Goal: Task Accomplishment & Management: Manage account settings

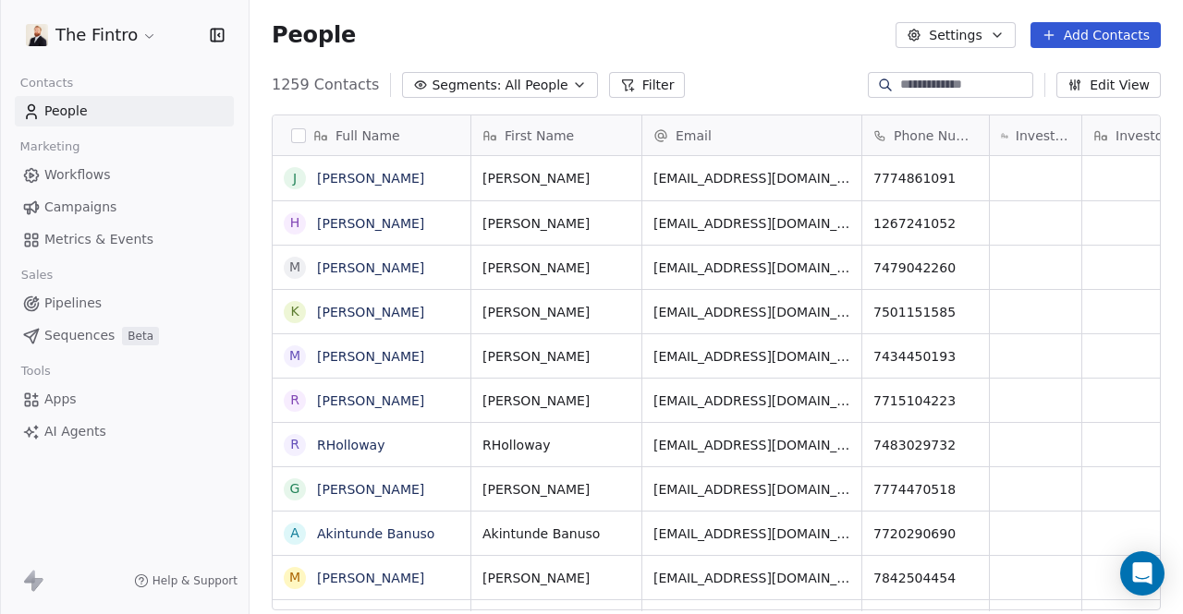
click at [572, 91] on icon "button" at bounding box center [579, 85] width 15 height 15
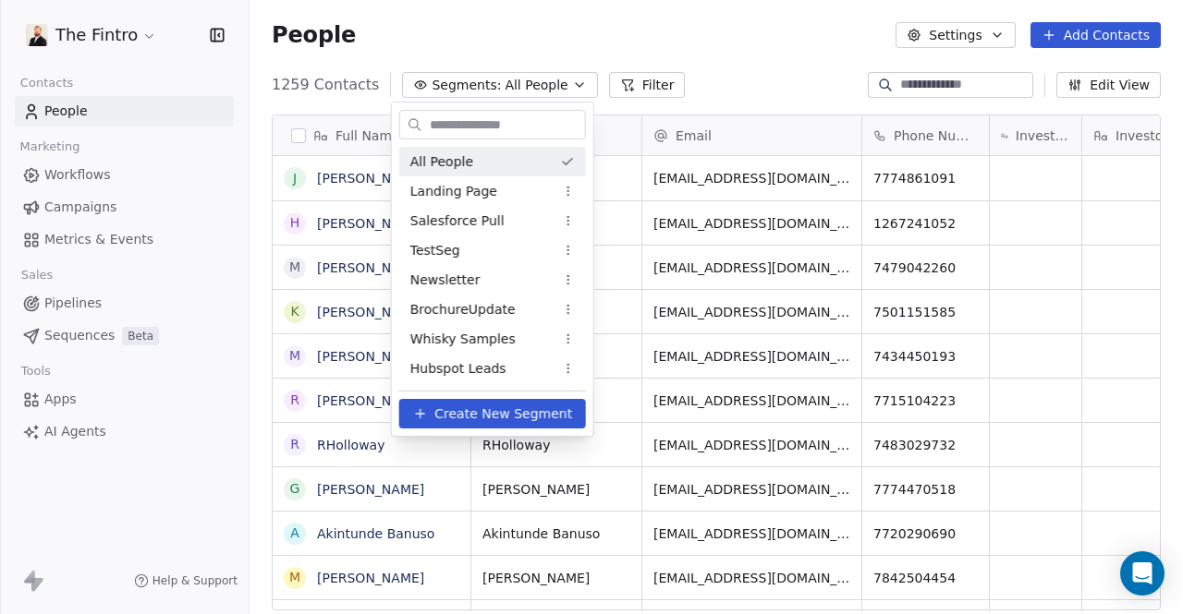
click at [554, 91] on html "The Fintro Contacts People Marketing Workflows Campaigns Metrics & Events Sales…" at bounding box center [591, 307] width 1183 height 614
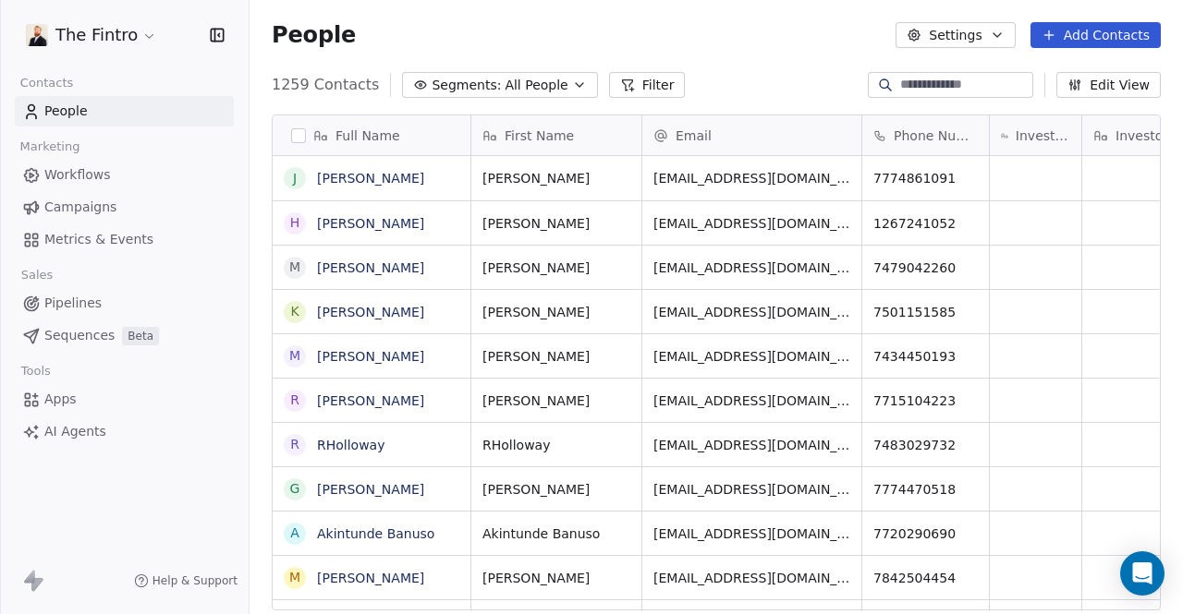
click at [510, 77] on span "All People" at bounding box center [535, 85] width 63 height 19
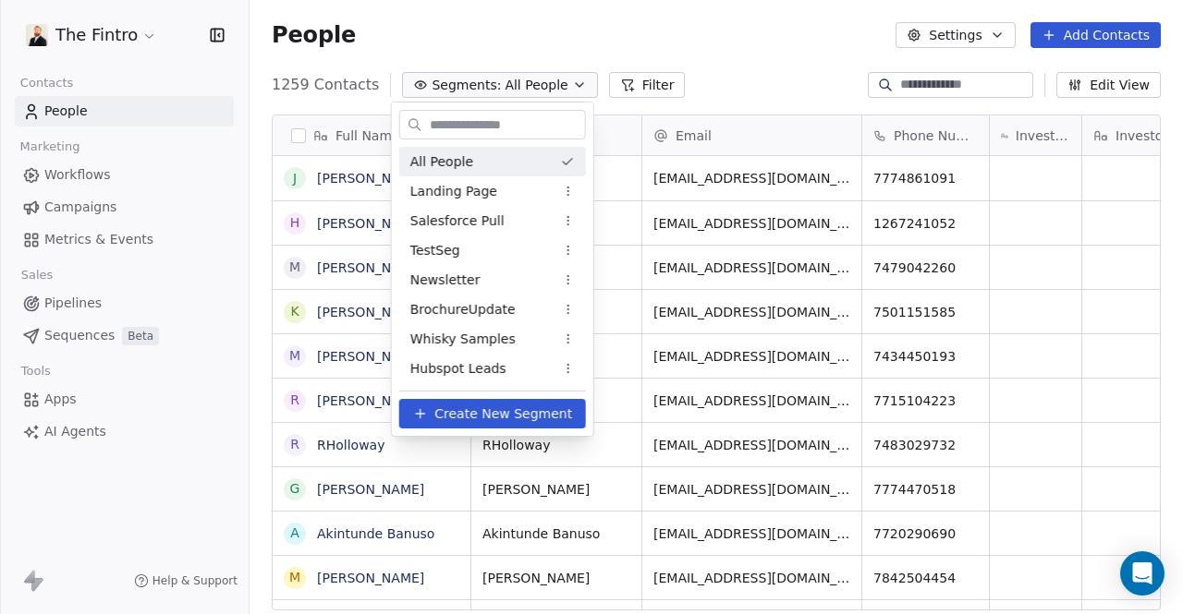
click at [733, 30] on html "The Fintro Contacts People Marketing Workflows Campaigns Metrics & Events Sales…" at bounding box center [591, 307] width 1183 height 614
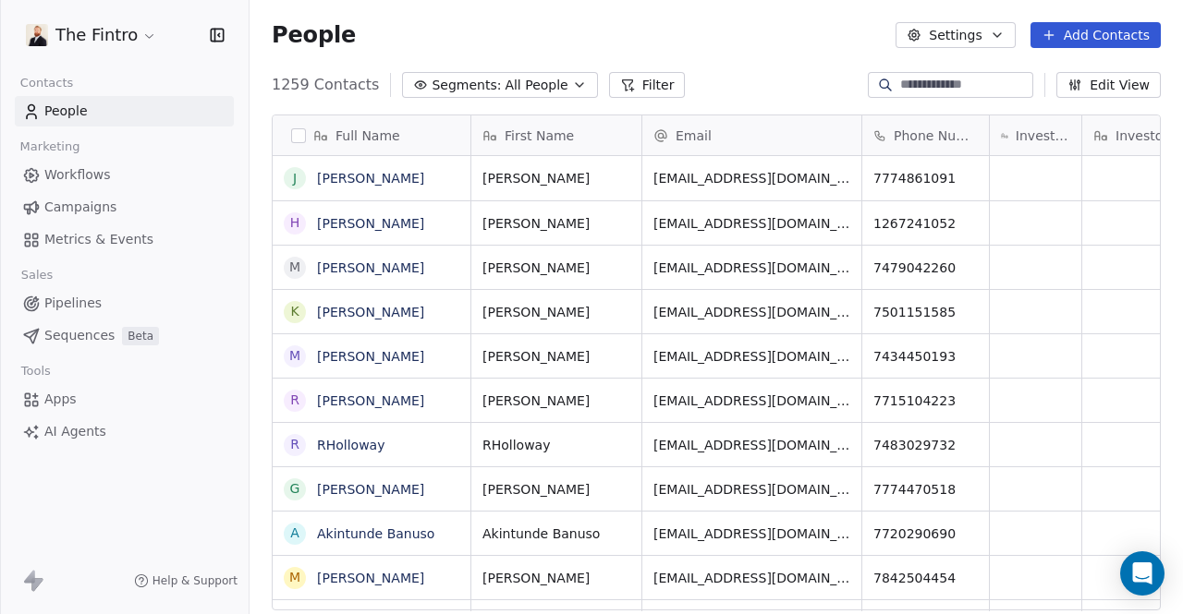
click at [638, 86] on button "Filter" at bounding box center [647, 85] width 77 height 26
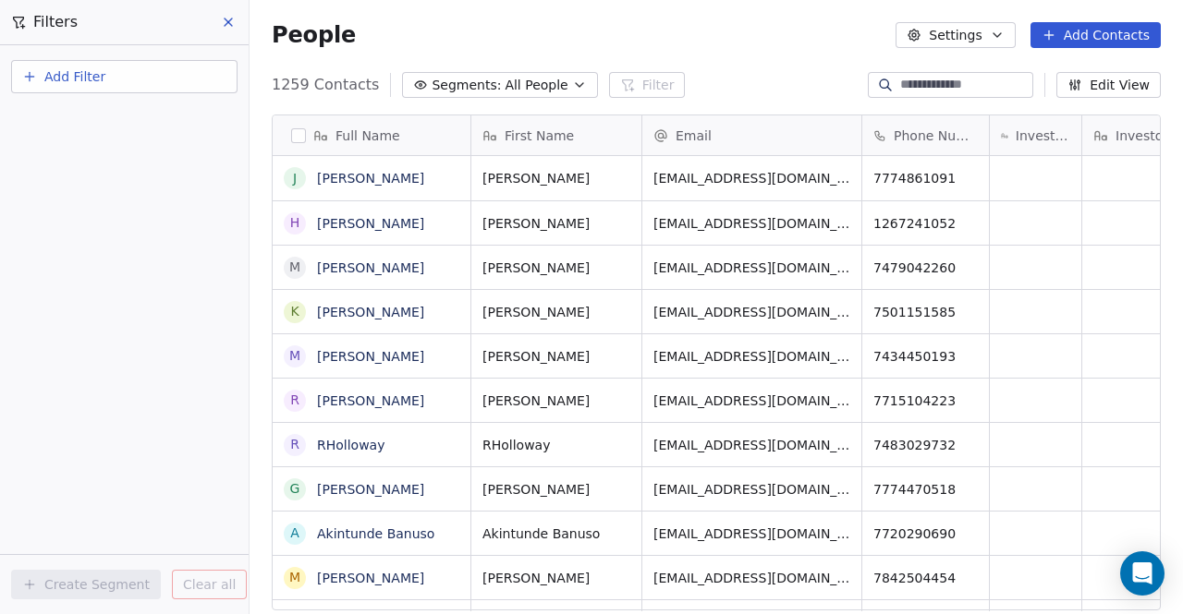
click at [43, 86] on button "Add Filter" at bounding box center [124, 76] width 226 height 33
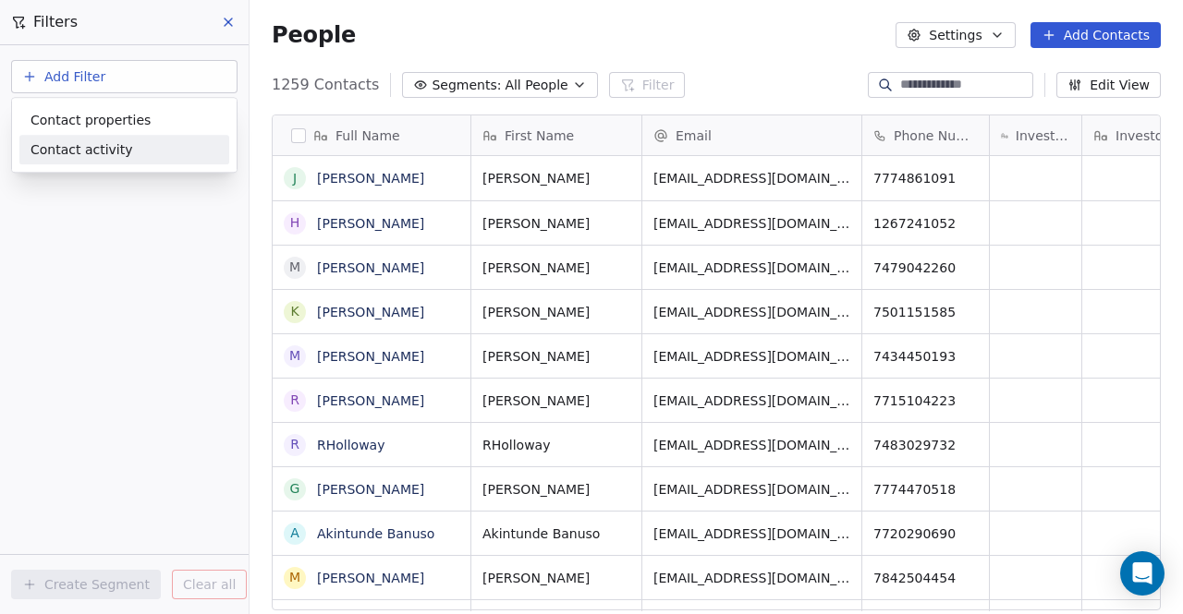
click at [90, 143] on span "Contact activity" at bounding box center [81, 149] width 103 height 19
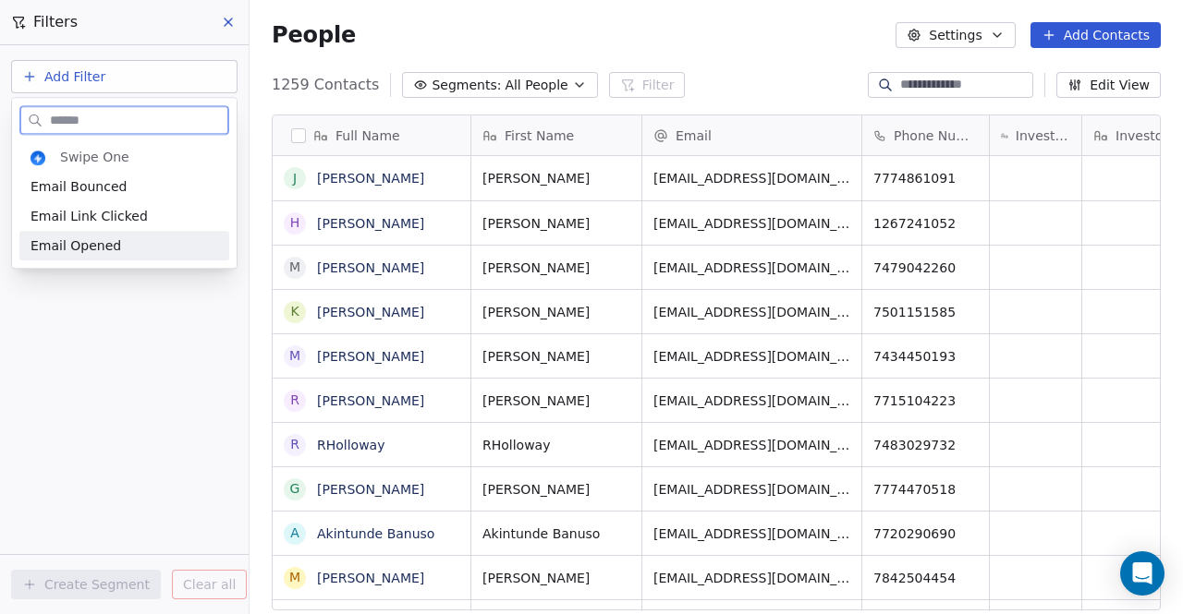
click at [111, 243] on span "Email Opened" at bounding box center [75, 246] width 91 height 18
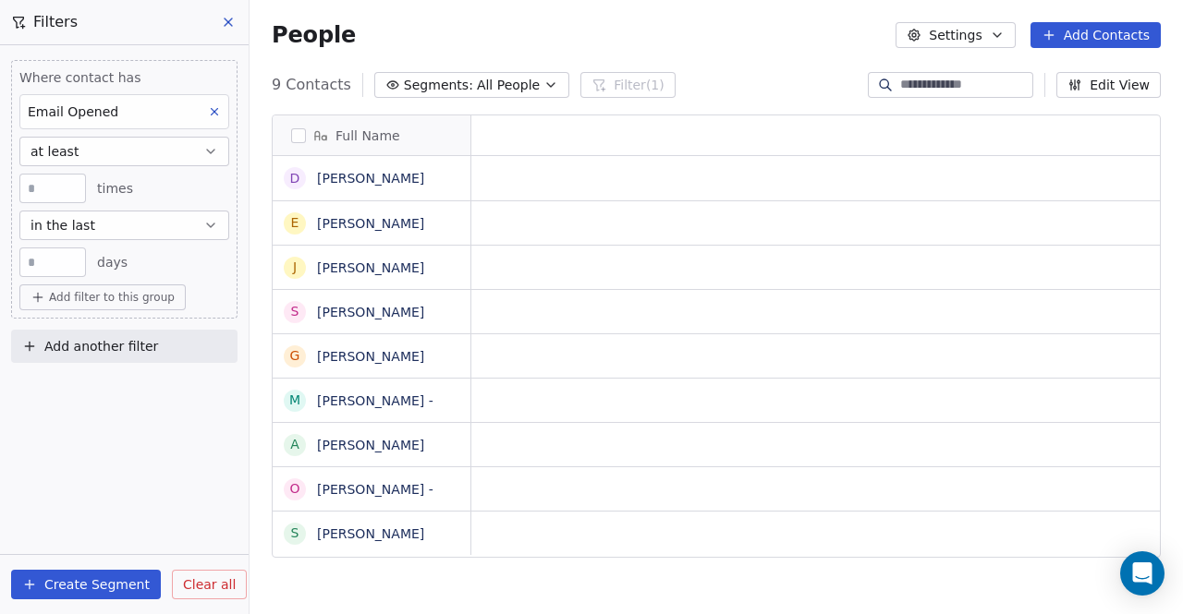
scroll to position [527, 918]
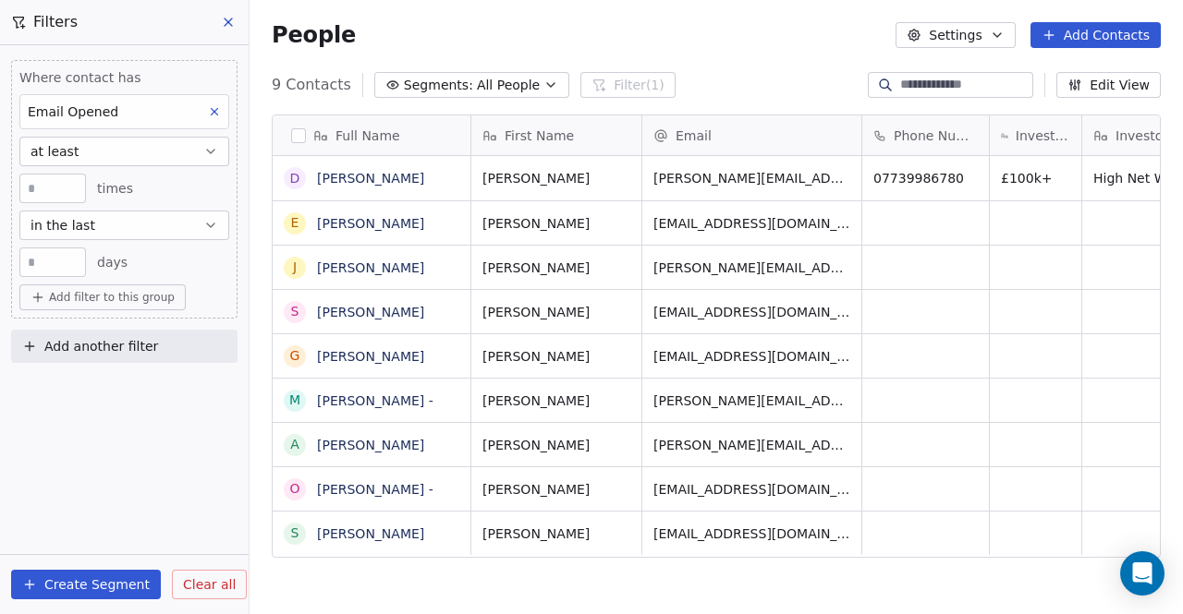
click at [124, 227] on button "in the last" at bounding box center [124, 226] width 210 height 30
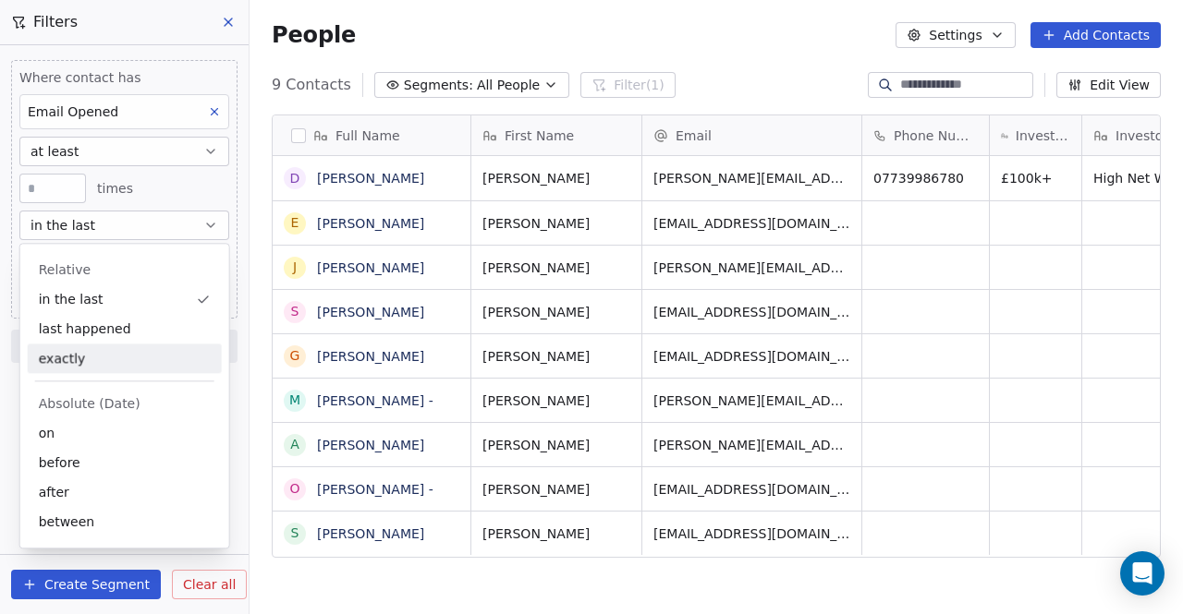
click at [100, 358] on div "exactly" at bounding box center [125, 359] width 194 height 30
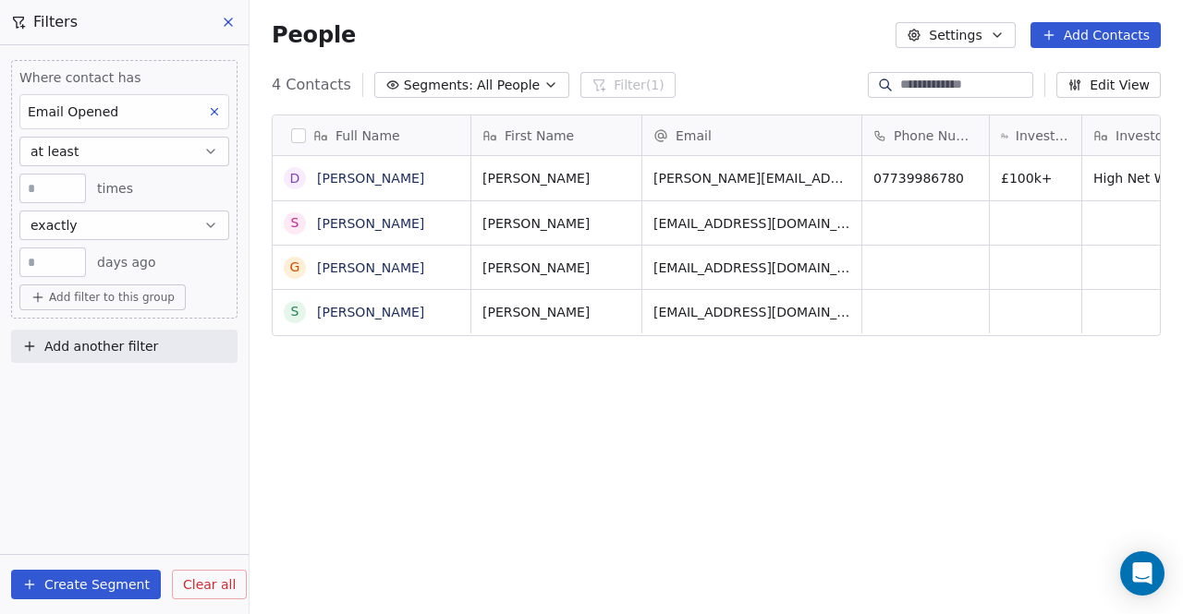
click at [49, 269] on input "**" at bounding box center [52, 263] width 57 height 14
click at [94, 225] on button "exactly" at bounding box center [124, 226] width 210 height 30
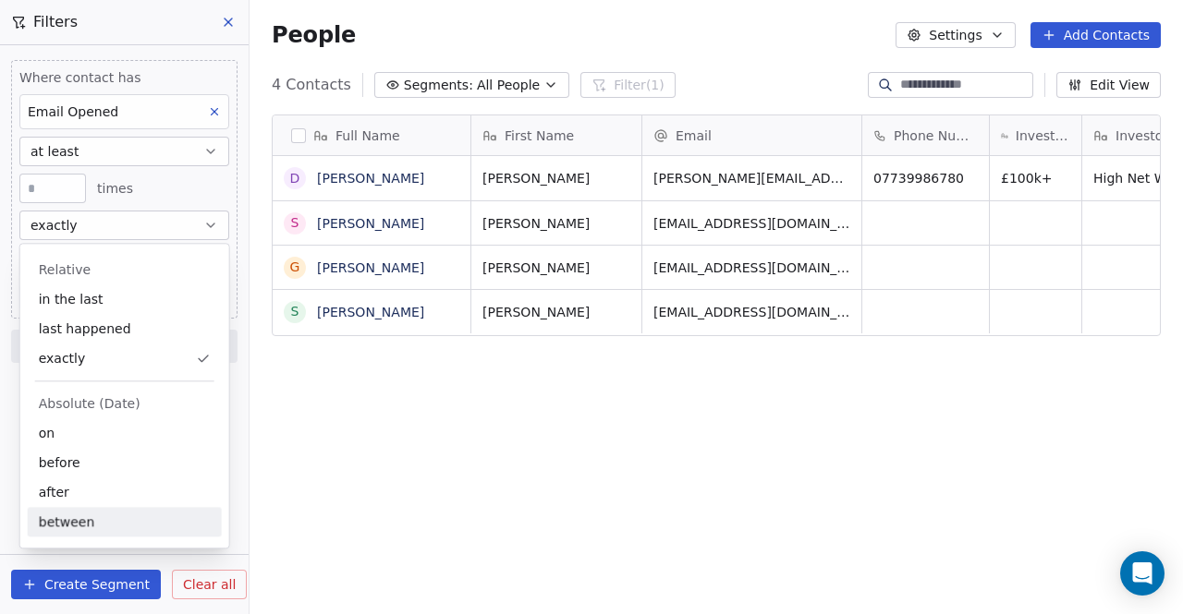
click at [74, 528] on div "between" at bounding box center [125, 522] width 194 height 30
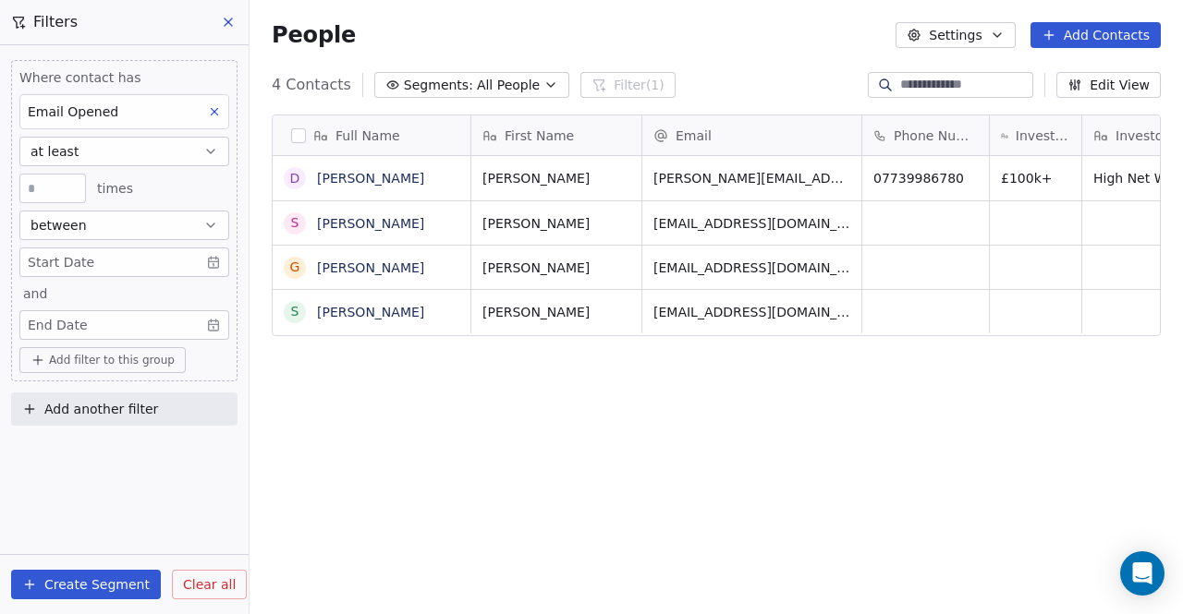
click at [102, 269] on body "The Fintro Contacts People Marketing Workflows Campaigns Metrics & Events Sales…" at bounding box center [591, 307] width 1183 height 614
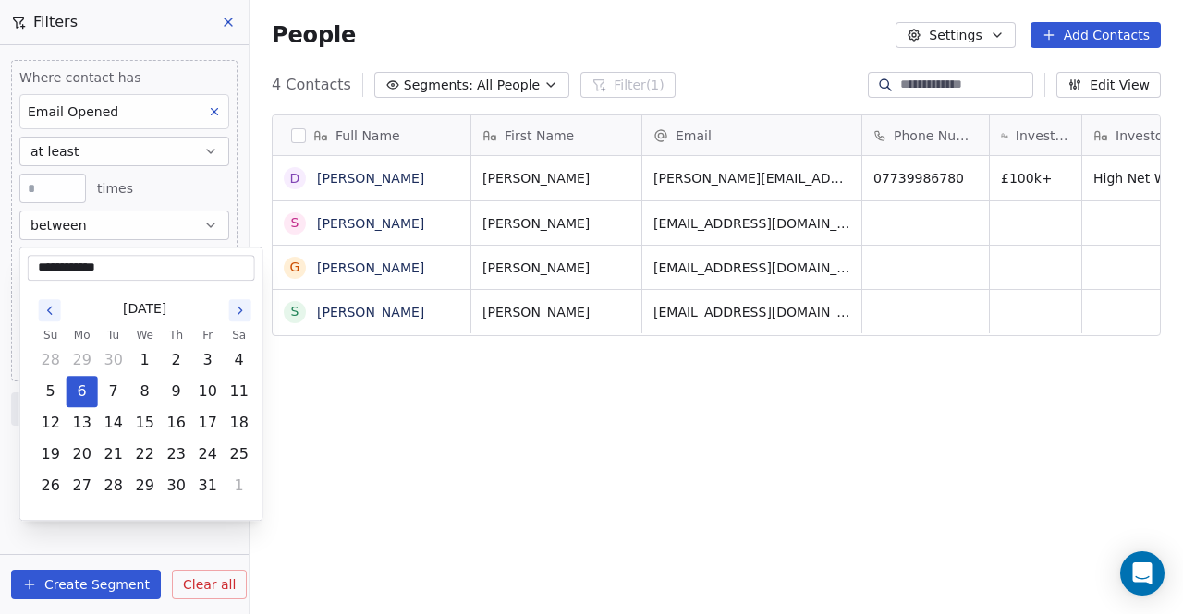
click at [123, 305] on span "[DATE]" at bounding box center [144, 308] width 43 height 19
click at [53, 304] on icon "Go to the Previous Month" at bounding box center [50, 310] width 15 height 15
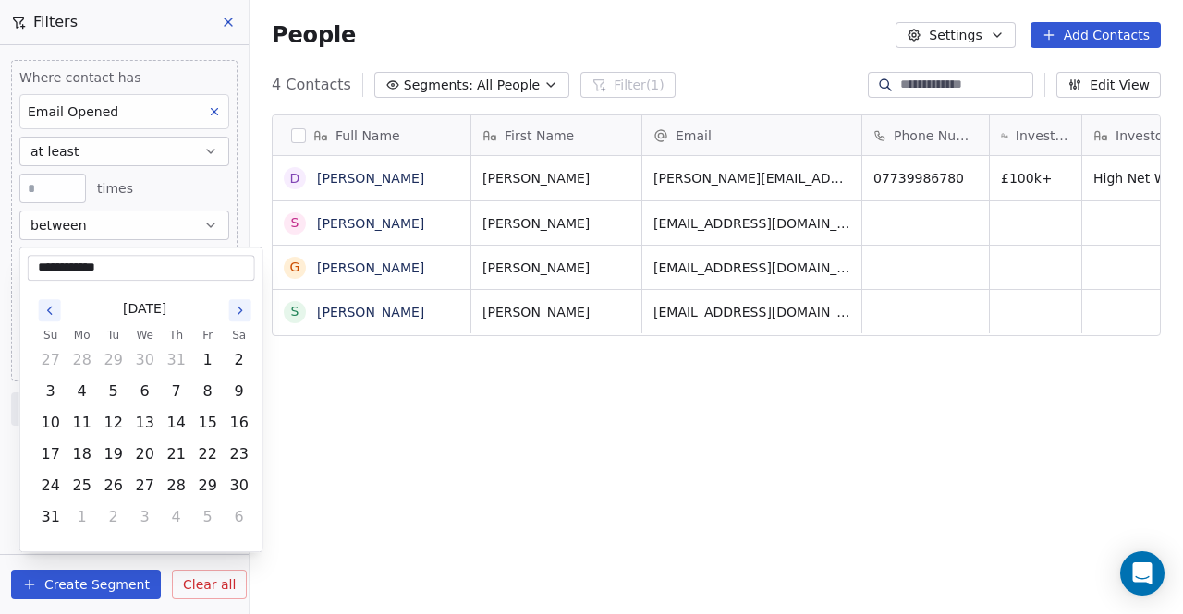
click at [53, 304] on icon "Go to the Previous Month" at bounding box center [50, 310] width 15 height 15
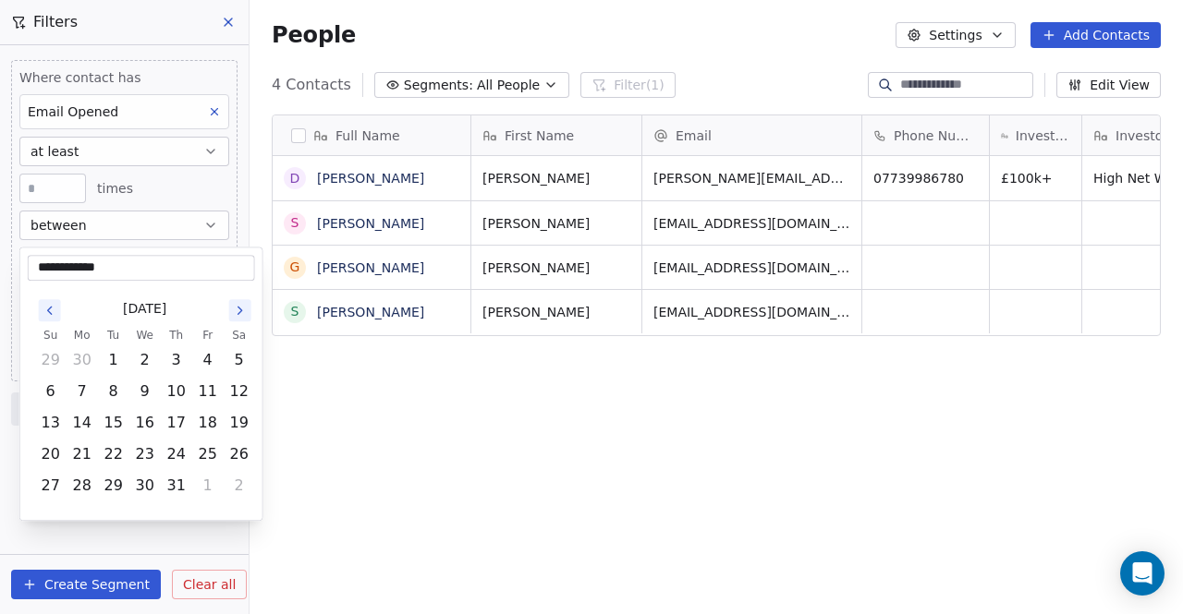
click at [53, 304] on icon "Go to the Previous Month" at bounding box center [50, 310] width 15 height 15
click at [48, 367] on button "1" at bounding box center [51, 361] width 30 height 30
type input "**********"
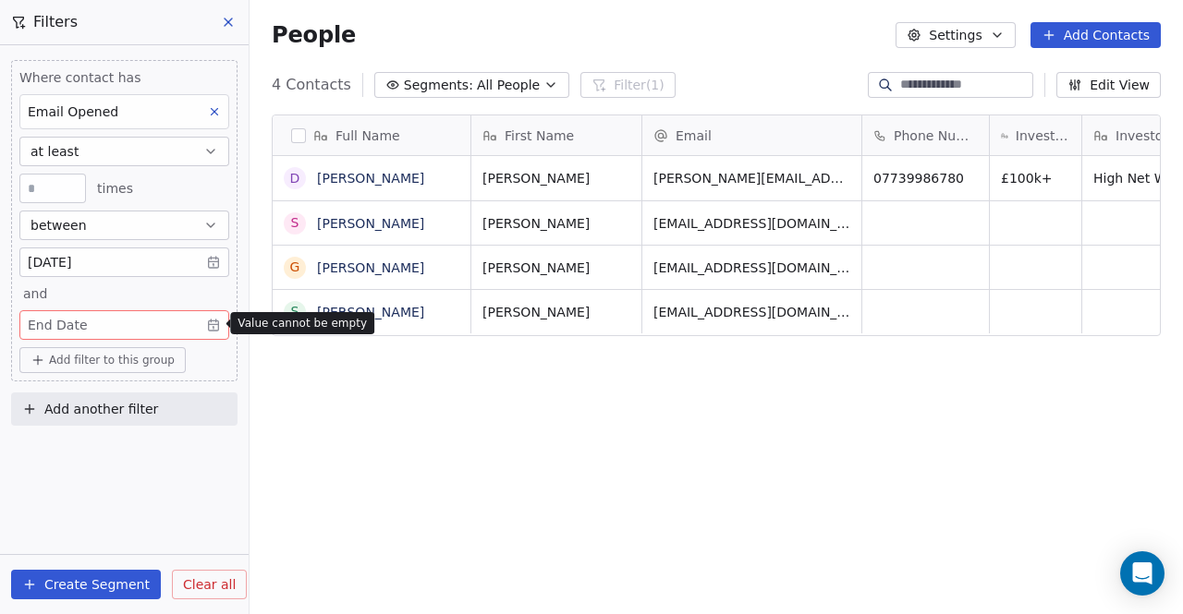
click at [114, 322] on body "The Fintro Contacts People Marketing Workflows Campaigns Metrics & Events Sales…" at bounding box center [591, 307] width 1183 height 614
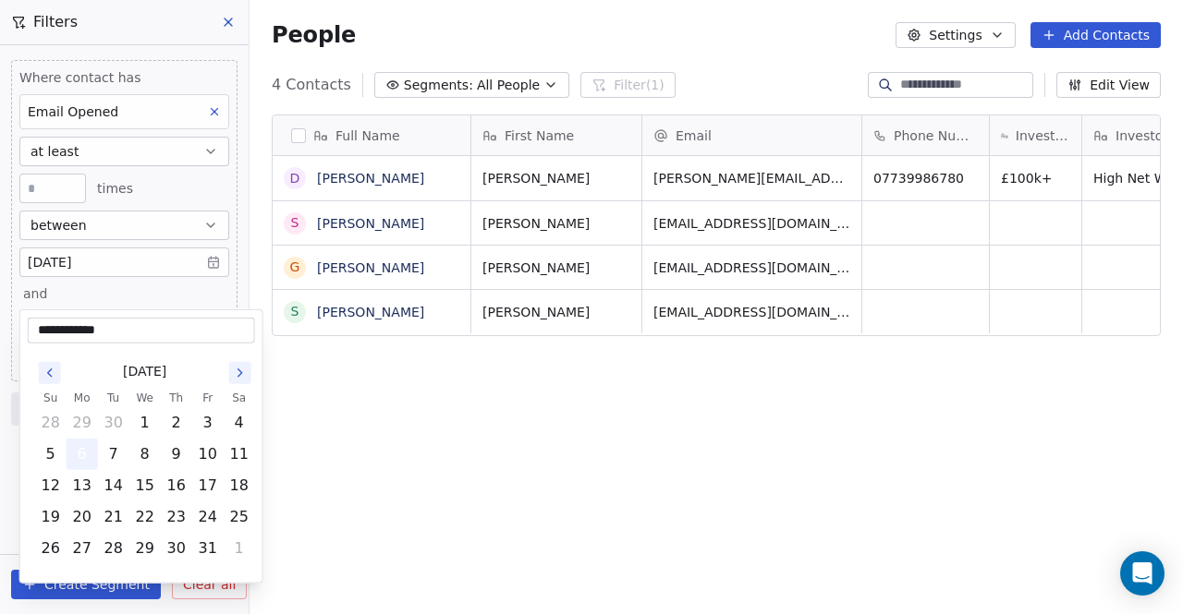
click at [86, 454] on button "6" at bounding box center [82, 455] width 30 height 30
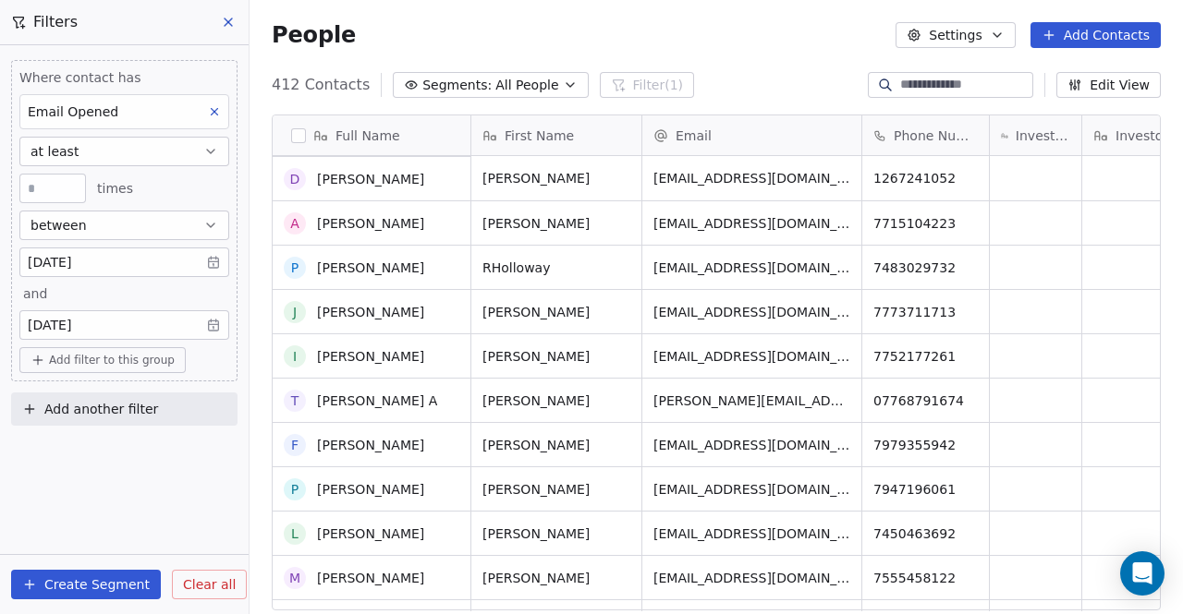
scroll to position [0, 0]
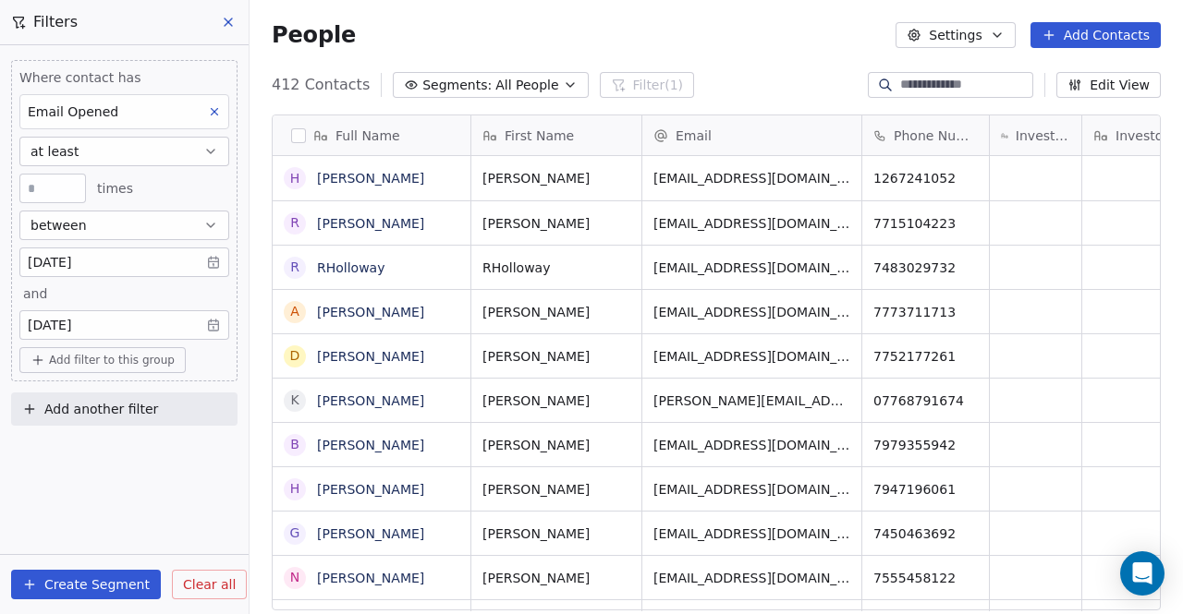
click at [992, 9] on div "People Settings Add Contacts" at bounding box center [715, 35] width 933 height 70
click at [989, 41] on button "Settings" at bounding box center [954, 35] width 119 height 26
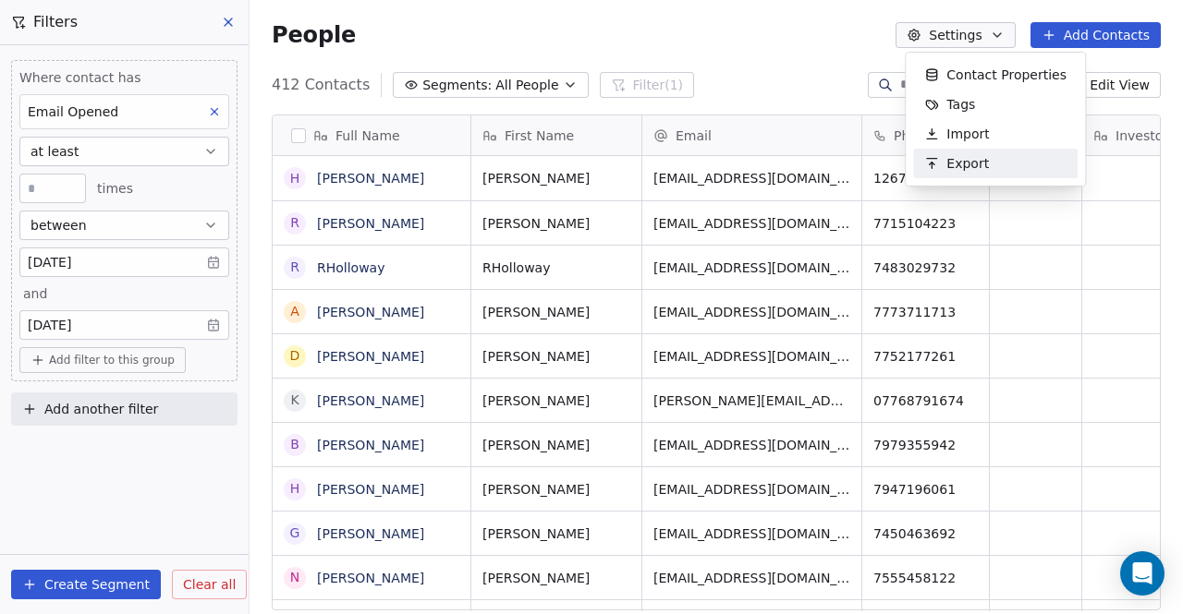
click at [964, 168] on span "Export" at bounding box center [967, 163] width 43 height 19
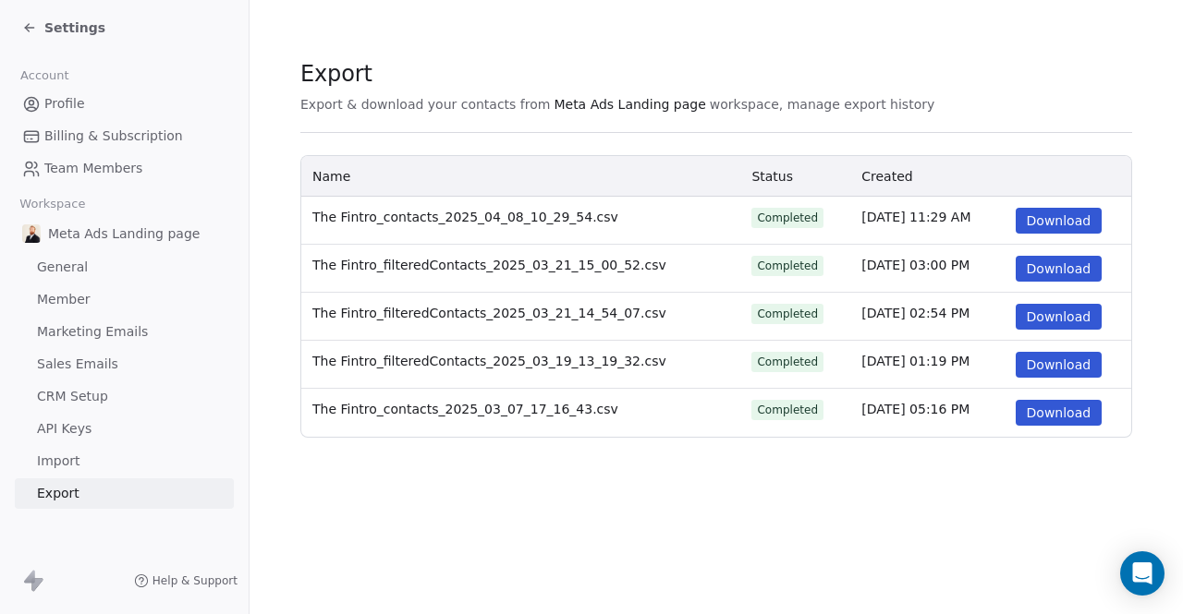
click at [26, 26] on icon at bounding box center [27, 26] width 4 height 4
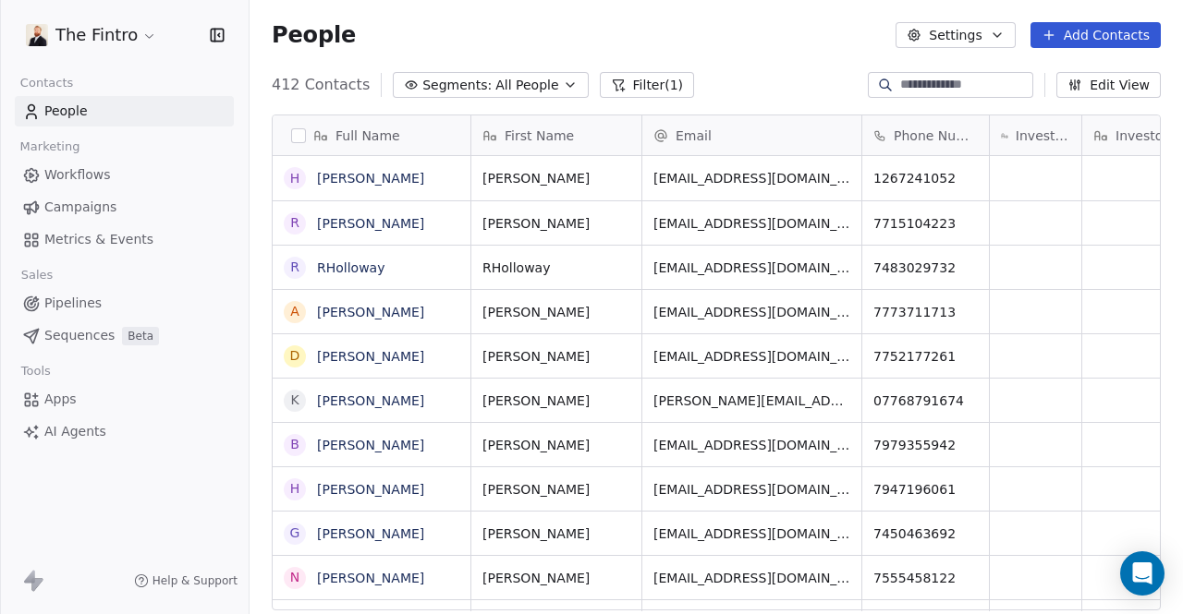
scroll to position [527, 918]
click at [1100, 82] on button "Edit View" at bounding box center [1108, 85] width 104 height 26
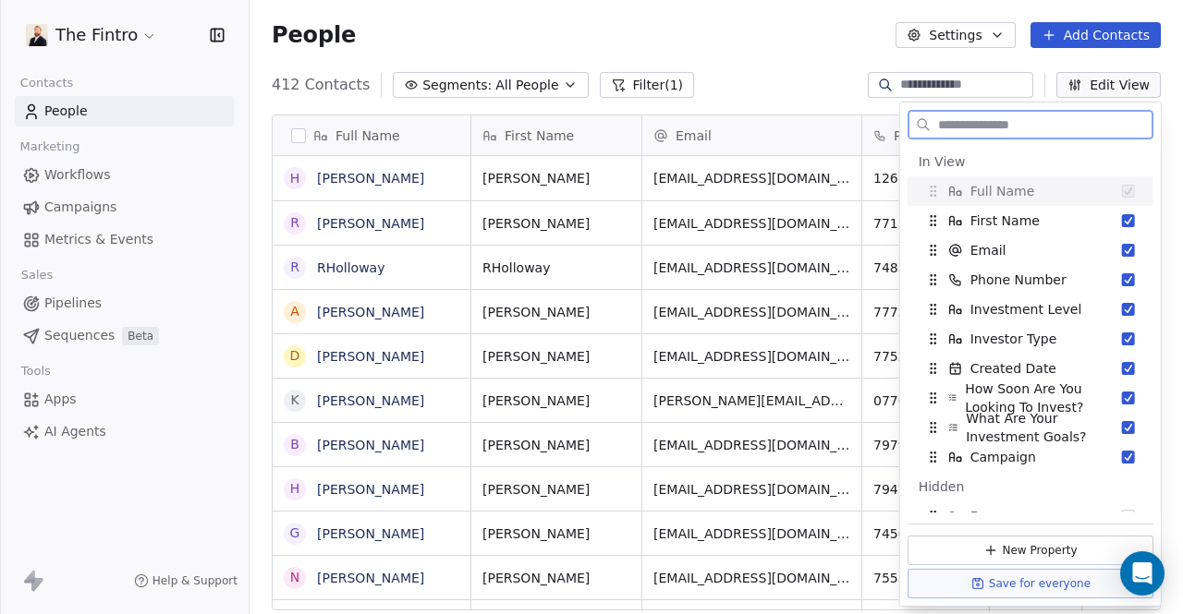
click at [1100, 82] on button "Edit View" at bounding box center [1108, 85] width 104 height 26
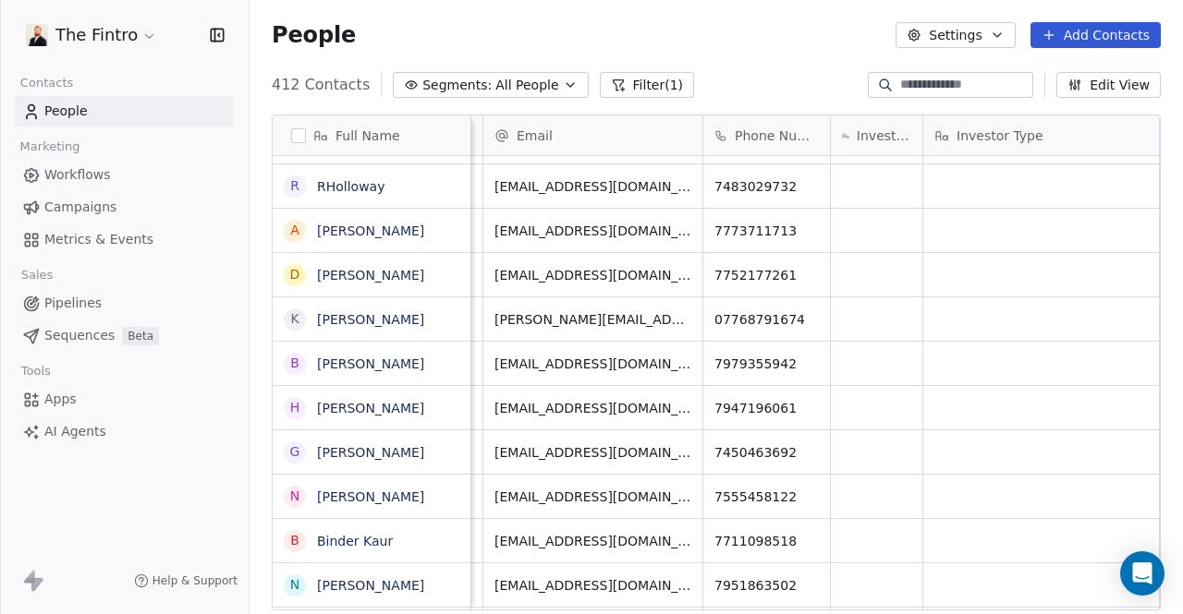
scroll to position [0, 0]
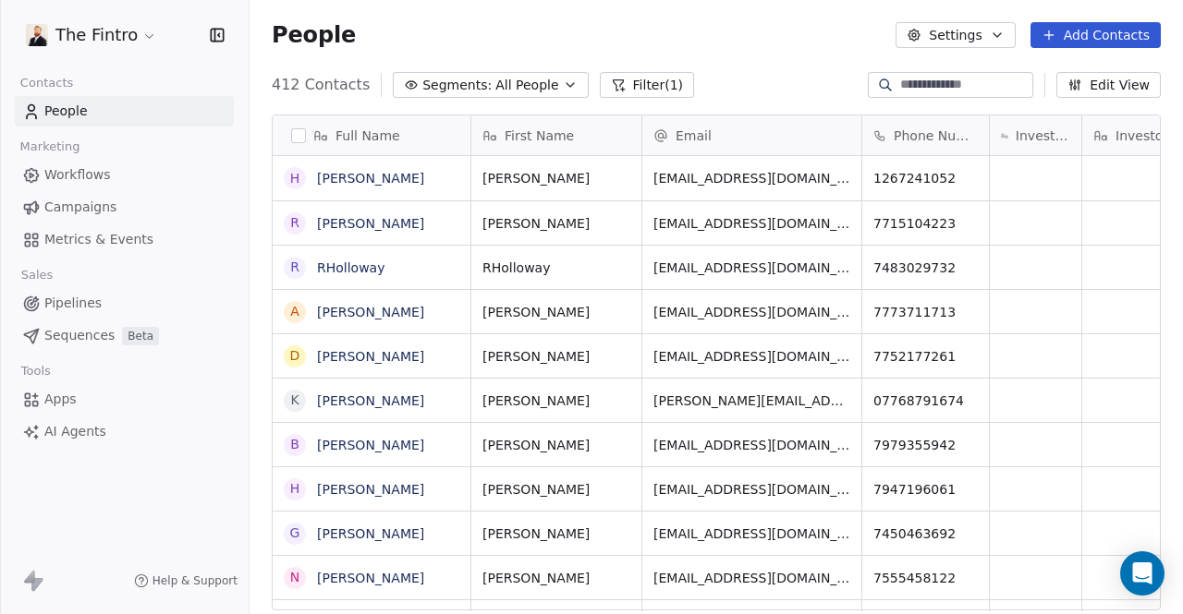
click at [518, 88] on span "All People" at bounding box center [526, 85] width 63 height 19
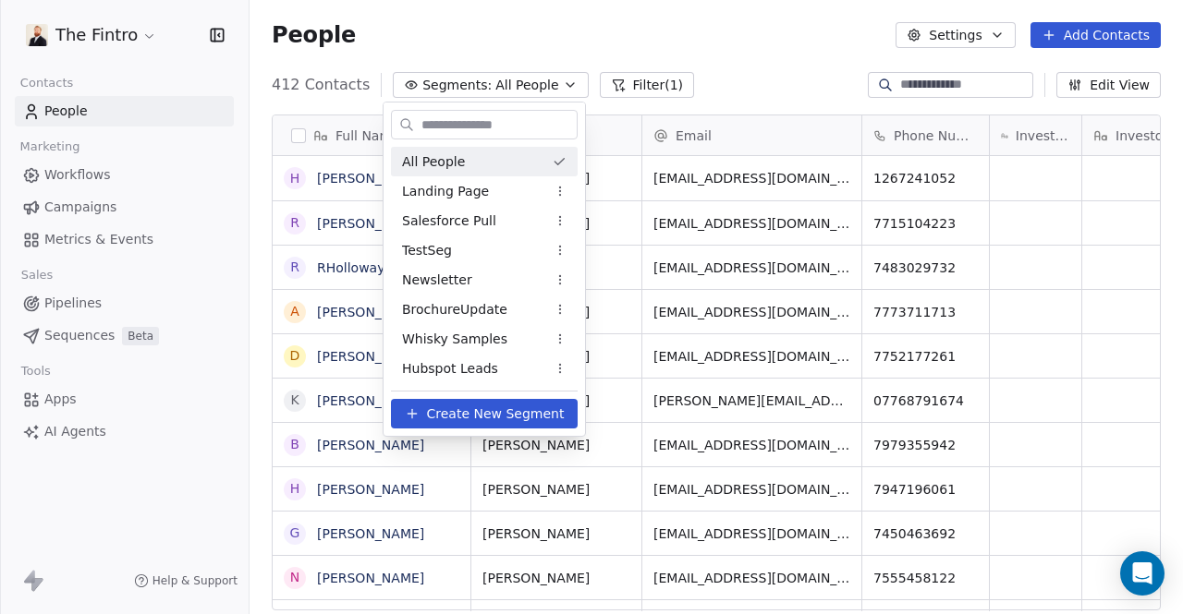
click at [687, 46] on html "The Fintro Contacts People Marketing Workflows Campaigns Metrics & Events Sales…" at bounding box center [591, 307] width 1183 height 614
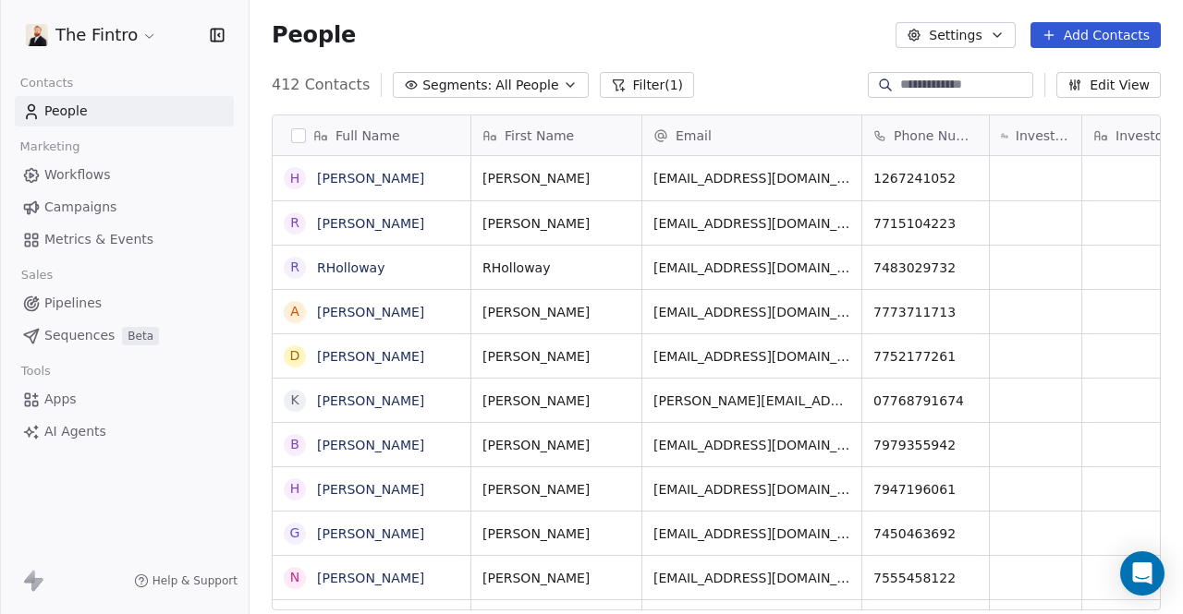
click at [298, 139] on button "button" at bounding box center [298, 135] width 15 height 15
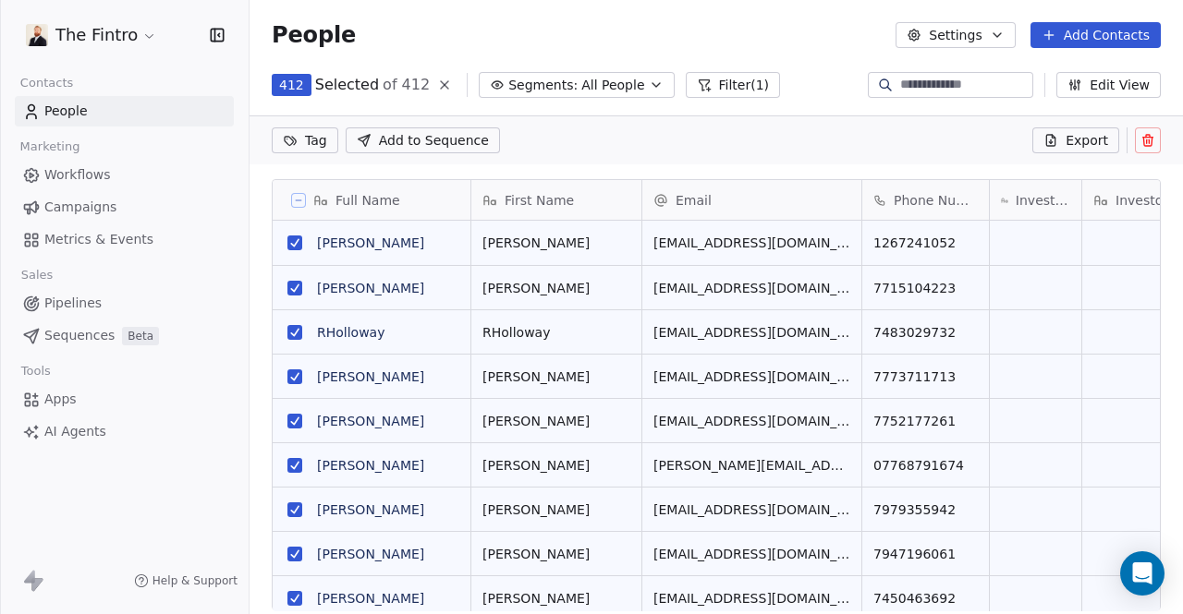
click at [1072, 143] on span "Export" at bounding box center [1086, 140] width 43 height 18
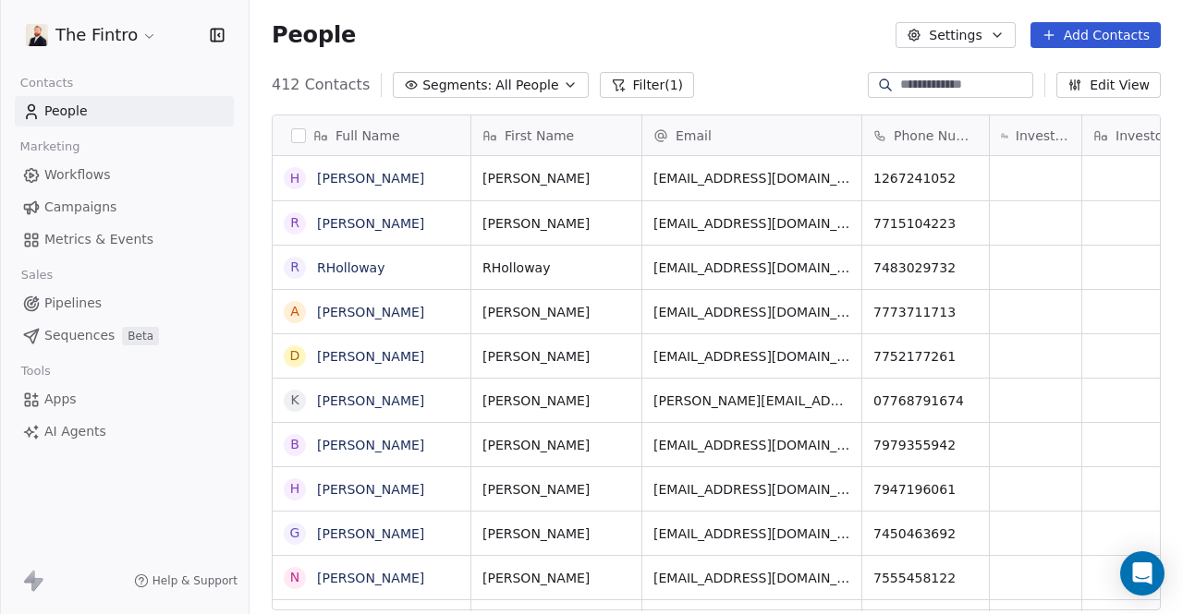
scroll to position [527, 918]
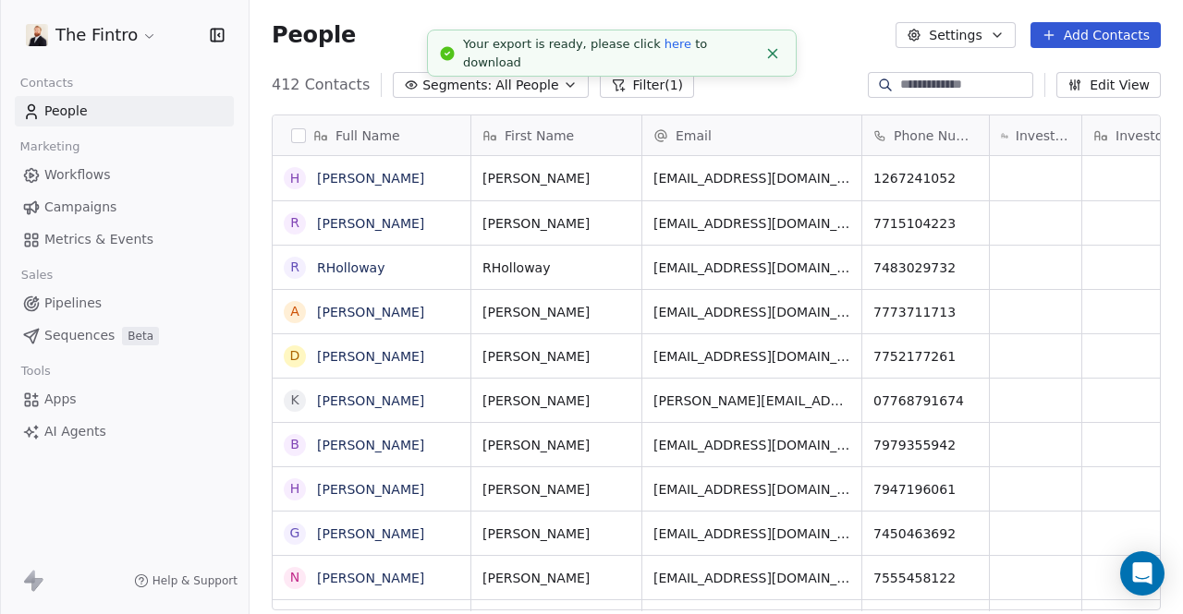
click at [664, 51] on link "here" at bounding box center [677, 44] width 27 height 14
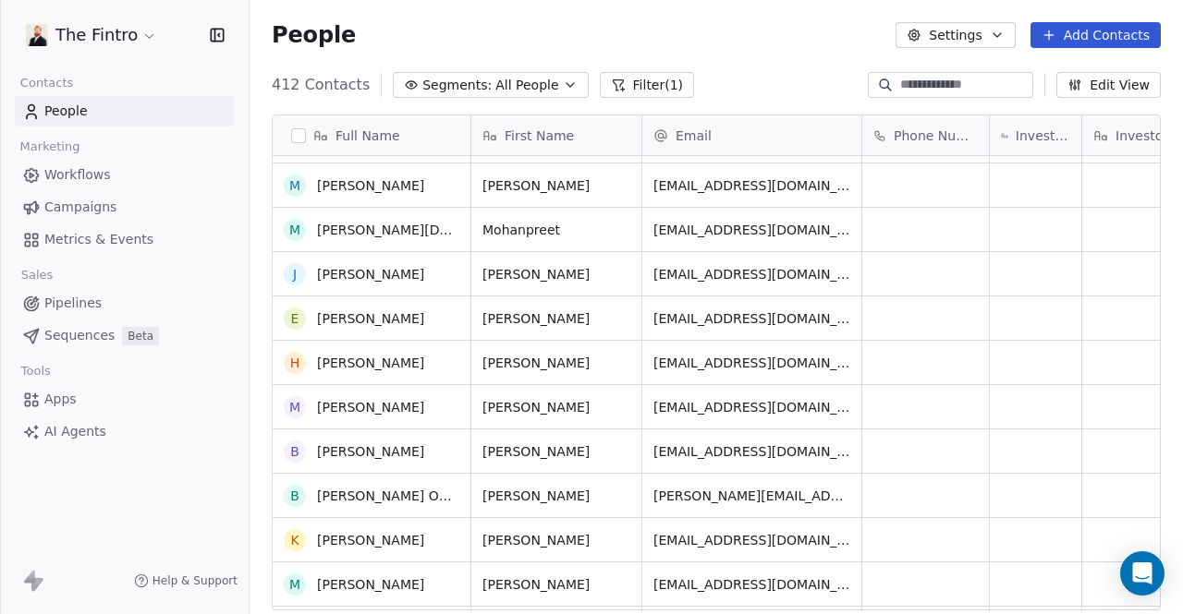
scroll to position [0, 0]
